Goal: Navigation & Orientation: Find specific page/section

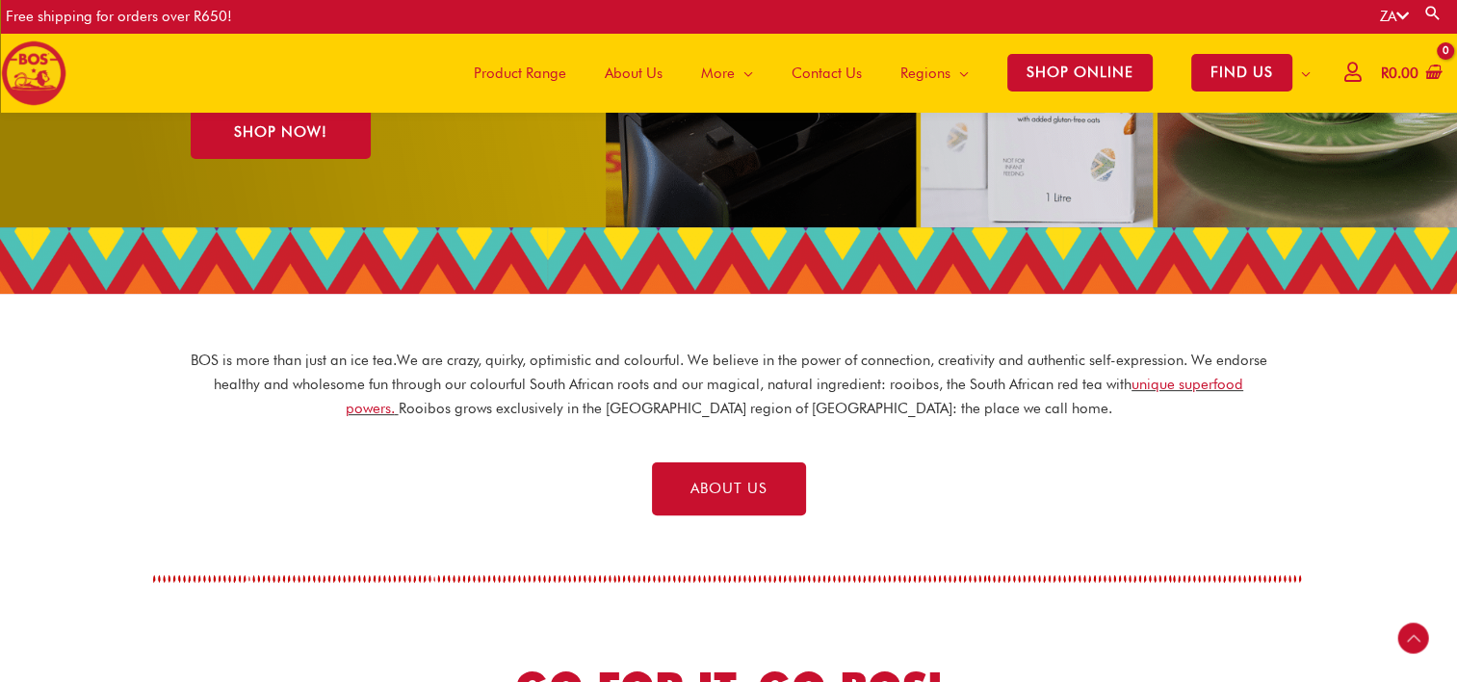
scroll to position [424, 0]
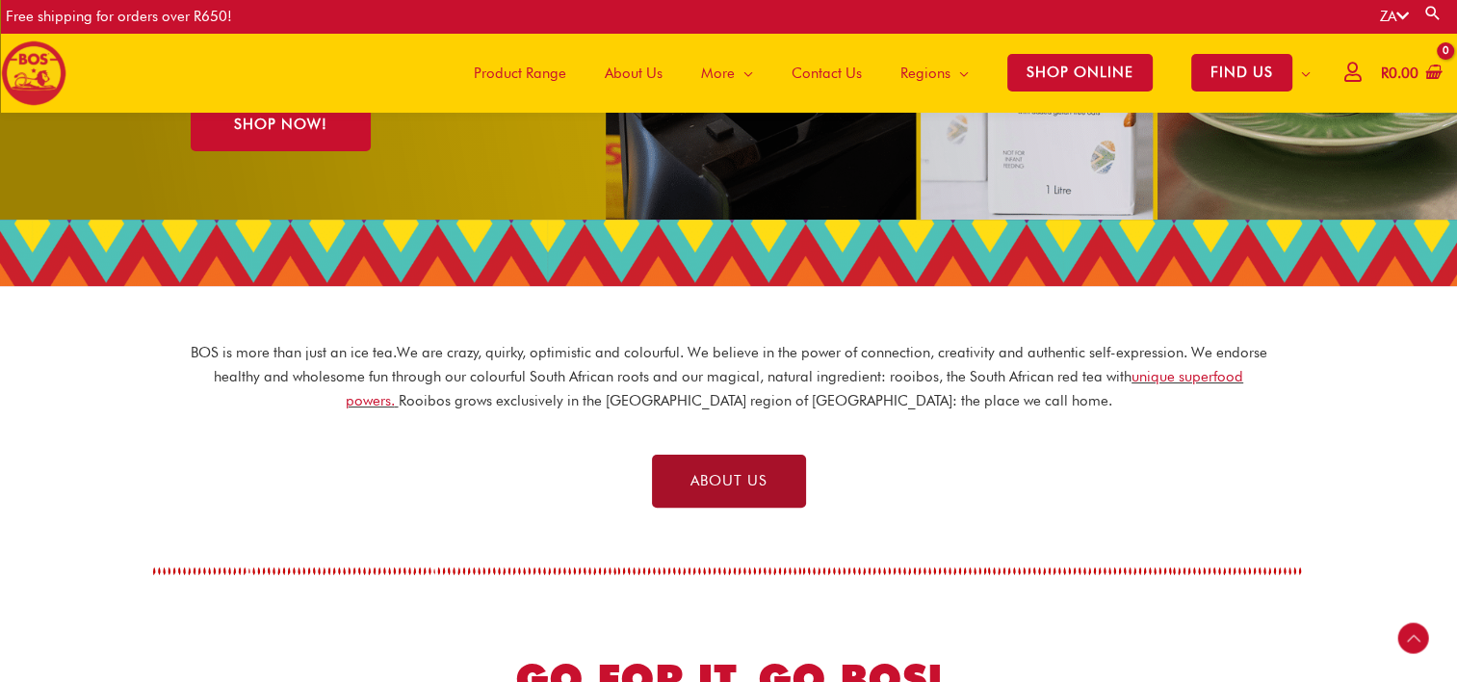
click at [682, 484] on link "ABOUT US" at bounding box center [729, 480] width 154 height 53
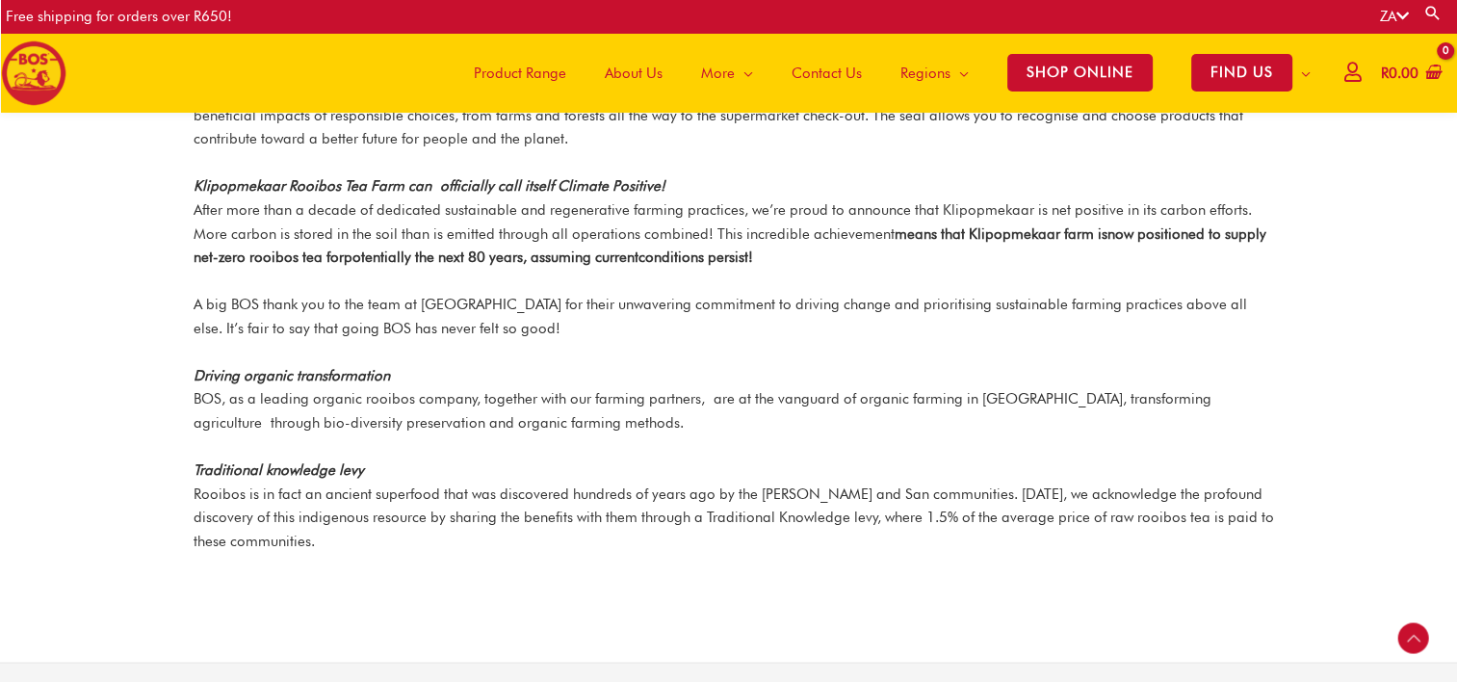
scroll to position [2402, 0]
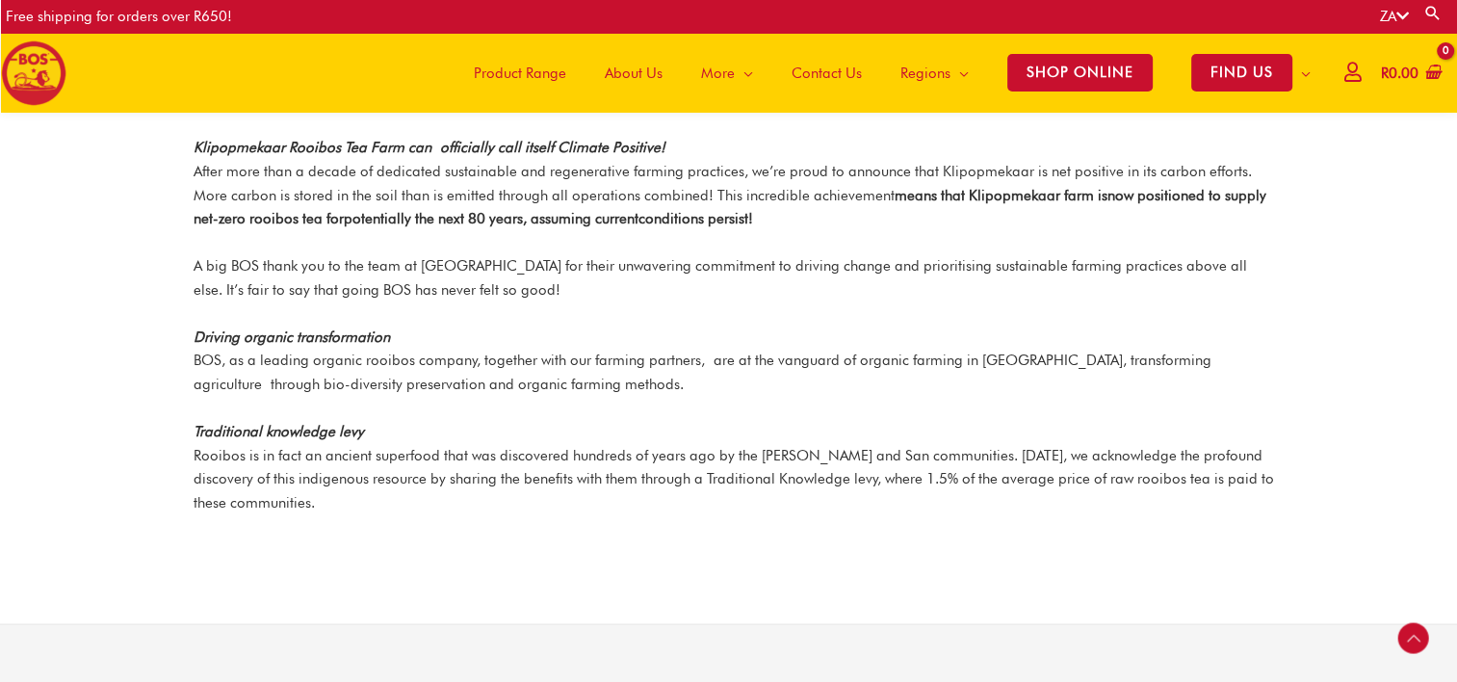
click at [494, 72] on span "Product Range" at bounding box center [520, 73] width 92 height 58
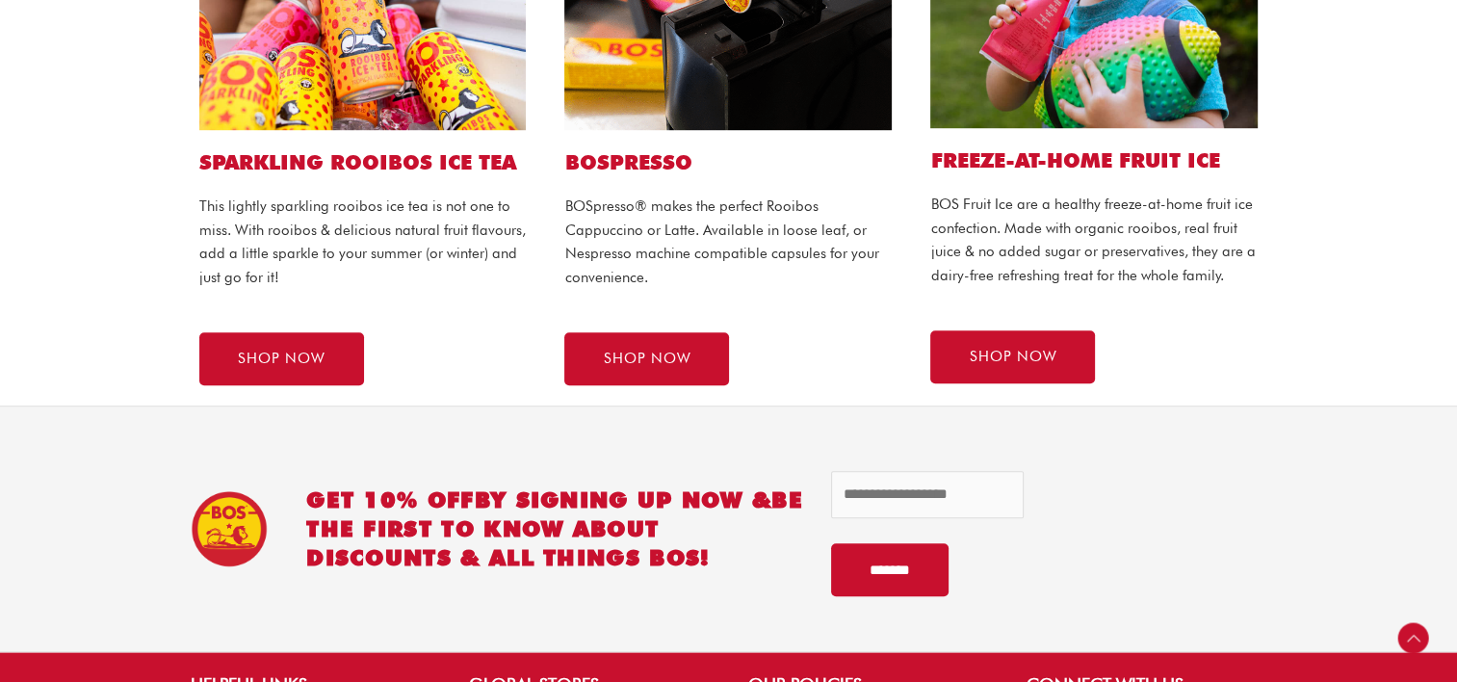
scroll to position [700, 0]
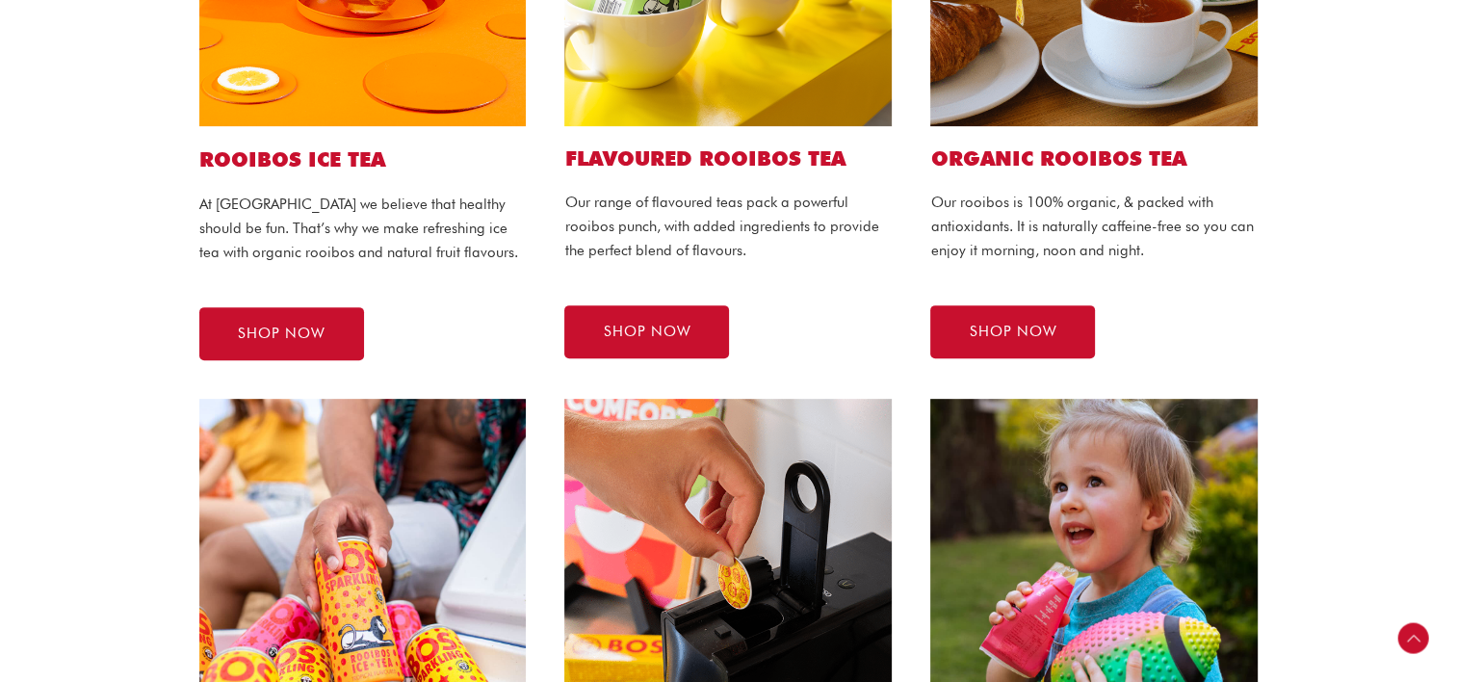
click at [1456, 180] on section "ROOIBOS ICE TEA At BOS we believe that healthy should be fun. That’s why we mak…" at bounding box center [728, 55] width 1457 height 648
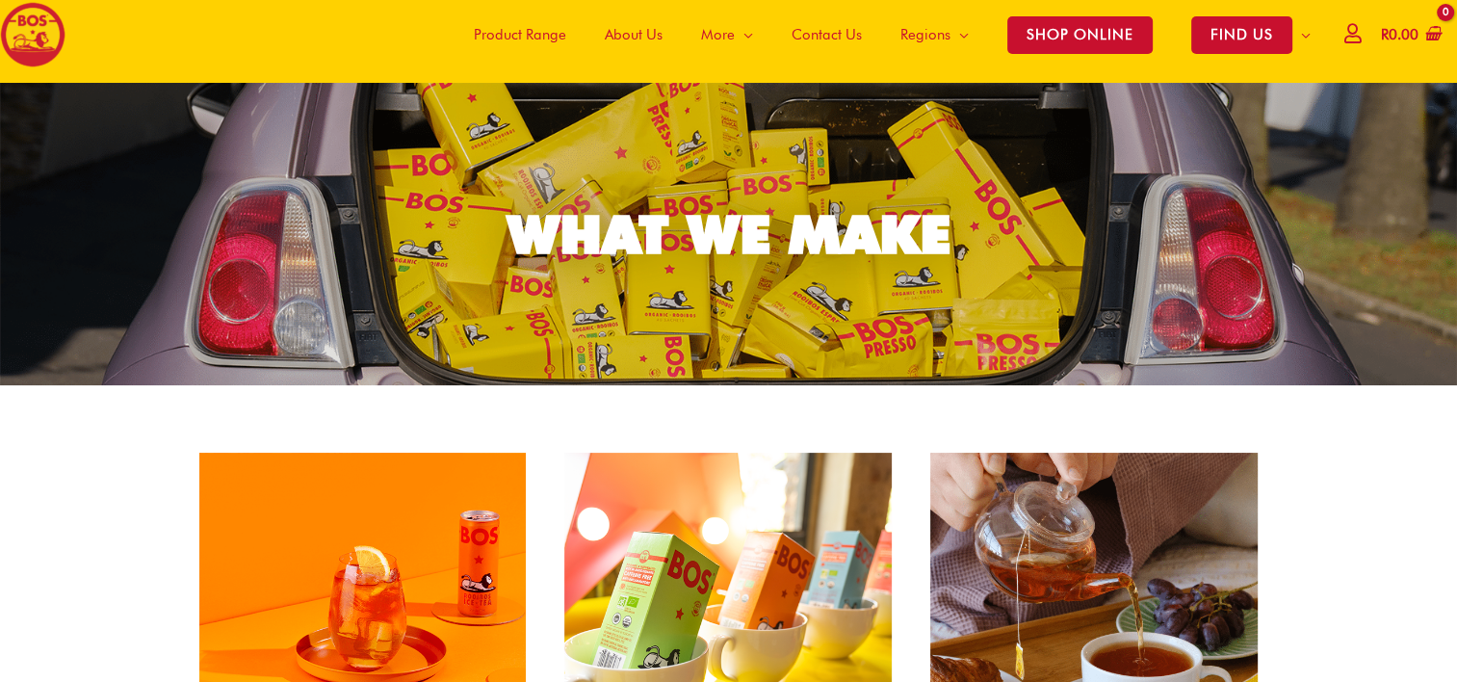
scroll to position [0, 0]
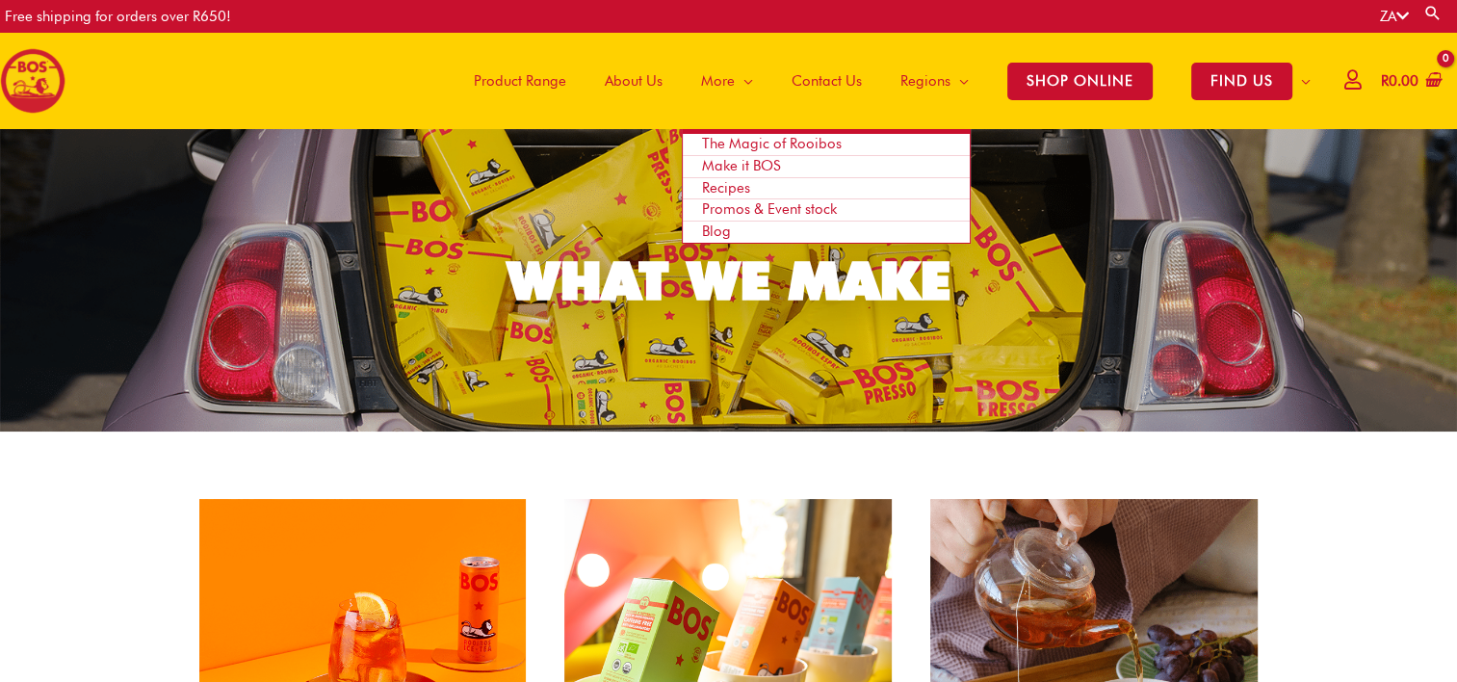
click at [733, 210] on span "Promos & Event stock" at bounding box center [769, 208] width 135 height 17
